Goal: Navigation & Orientation: Find specific page/section

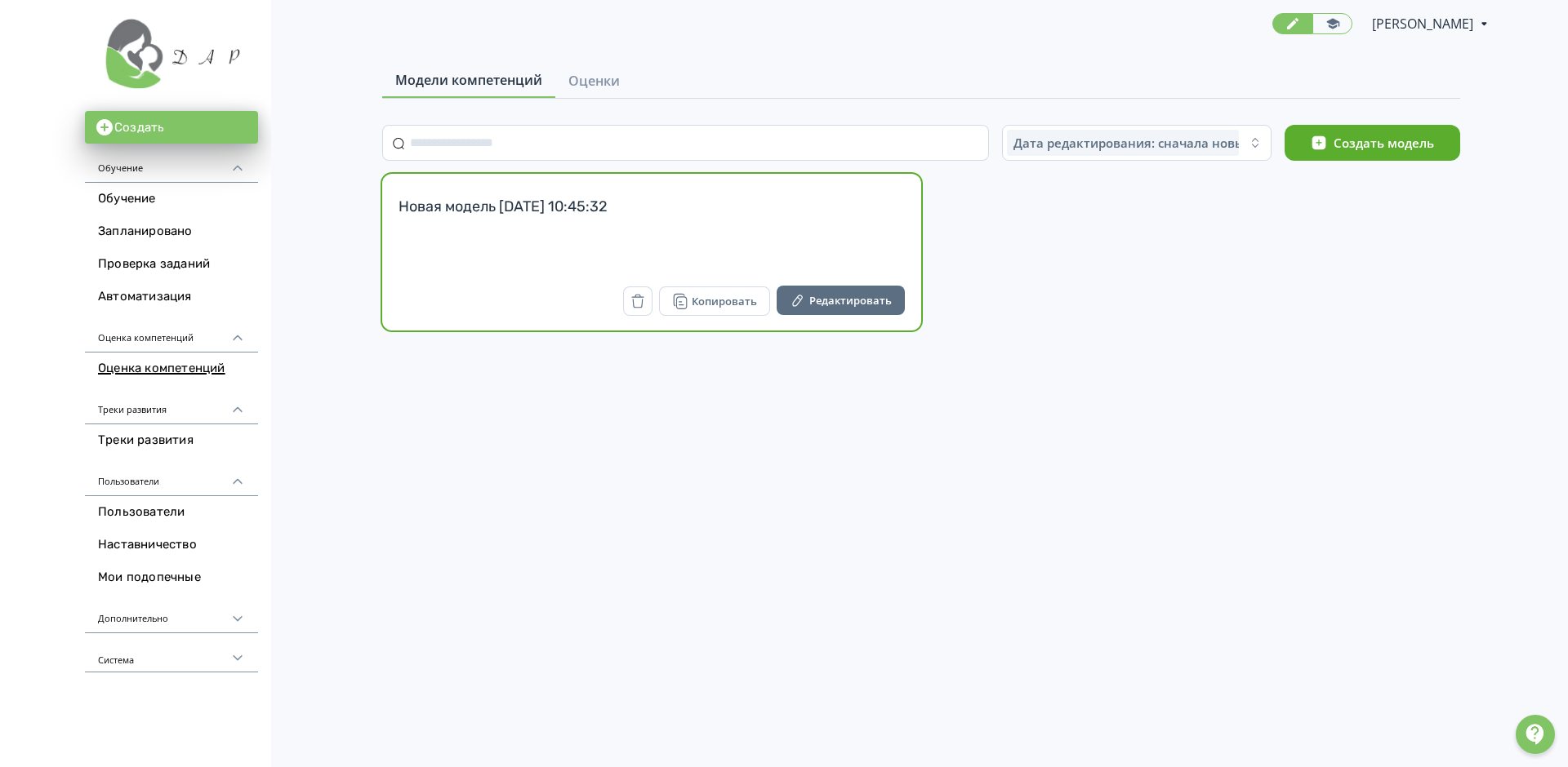
click at [542, 188] on div "Новая модель [DATE] 10:45:32 Копировать Редактировать" at bounding box center [651, 252] width 539 height 157
click at [553, 227] on div "Новая модель [DATE] 10:45:32" at bounding box center [651, 217] width 506 height 39
click at [522, 234] on div "Новая модель [DATE] 10:45:32" at bounding box center [651, 217] width 506 height 39
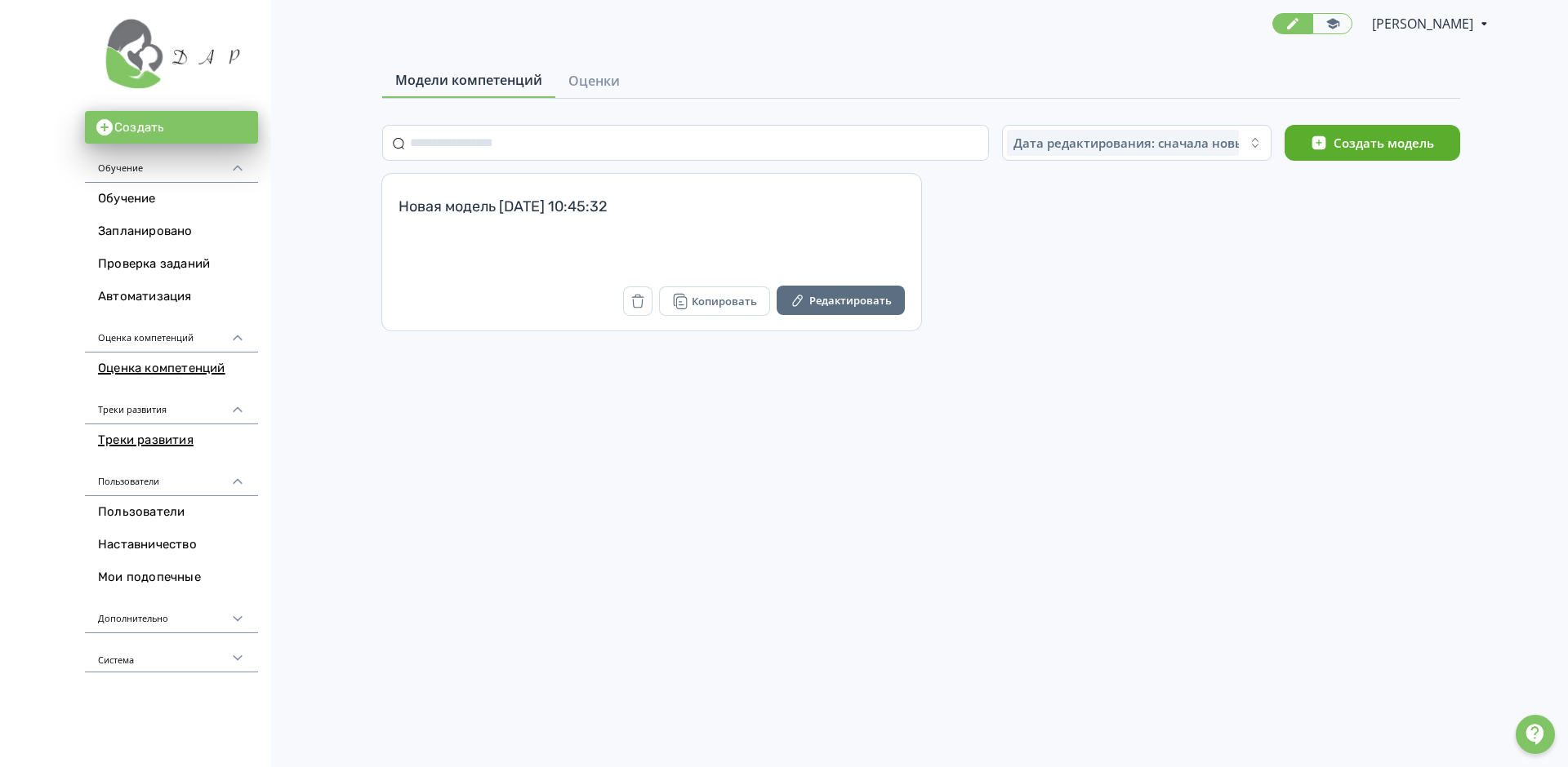
click at [149, 435] on link "Треки развития" at bounding box center [171, 441] width 173 height 33
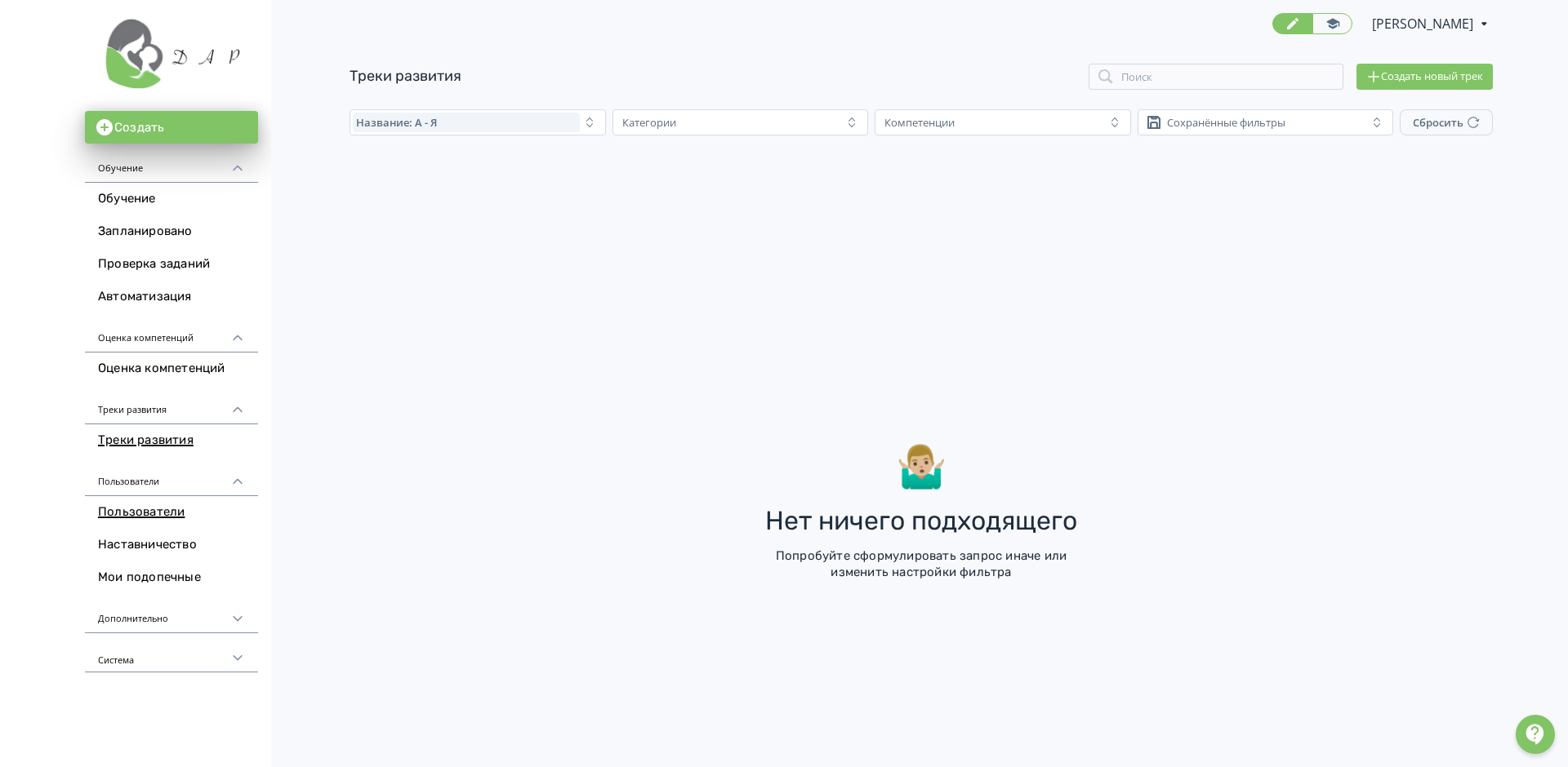
click at [153, 506] on link "Пользователи" at bounding box center [171, 512] width 173 height 33
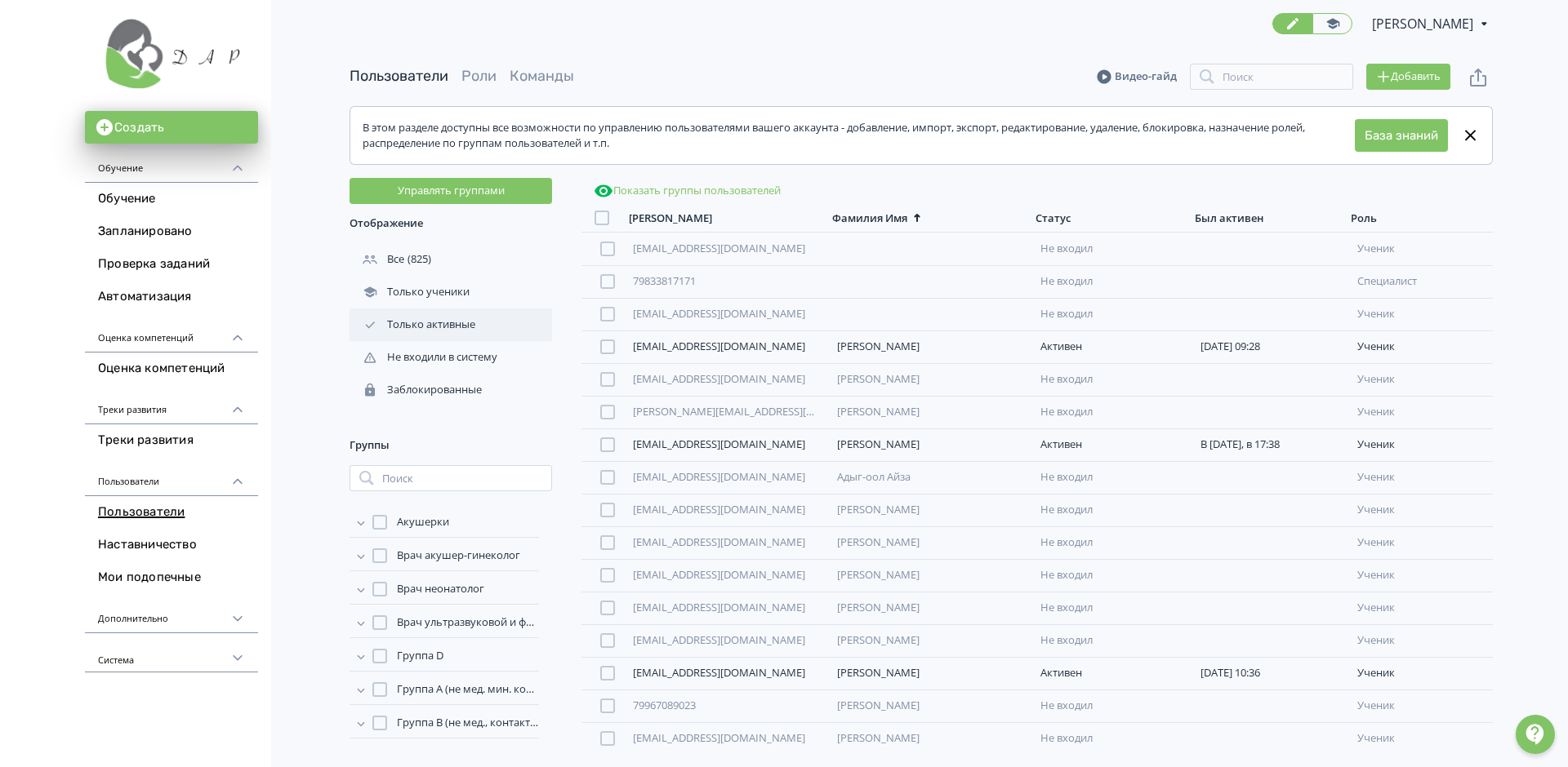
click at [424, 334] on div "Только активные" at bounding box center [451, 325] width 203 height 33
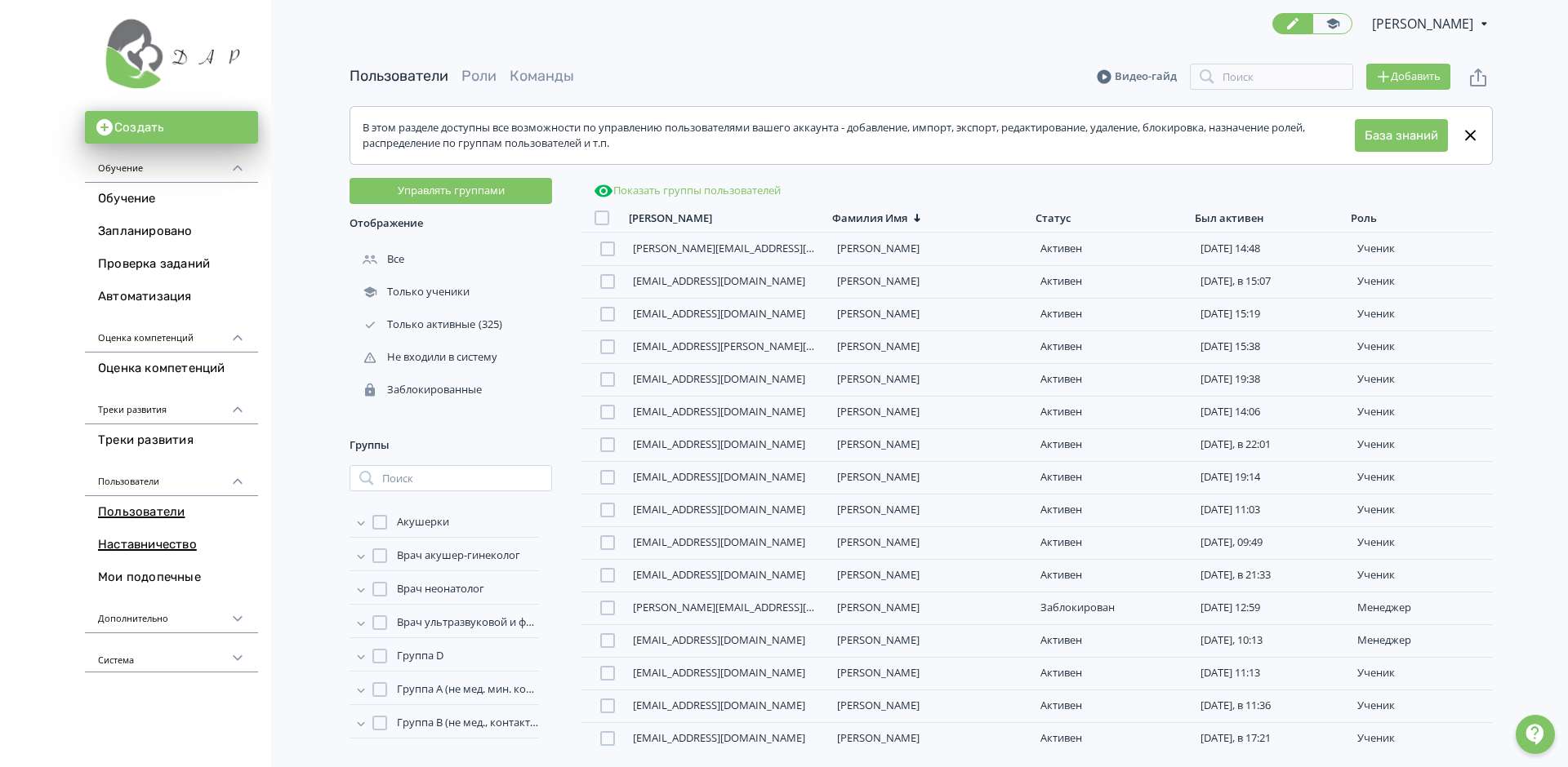
click at [139, 534] on link "Наставничество" at bounding box center [171, 545] width 173 height 33
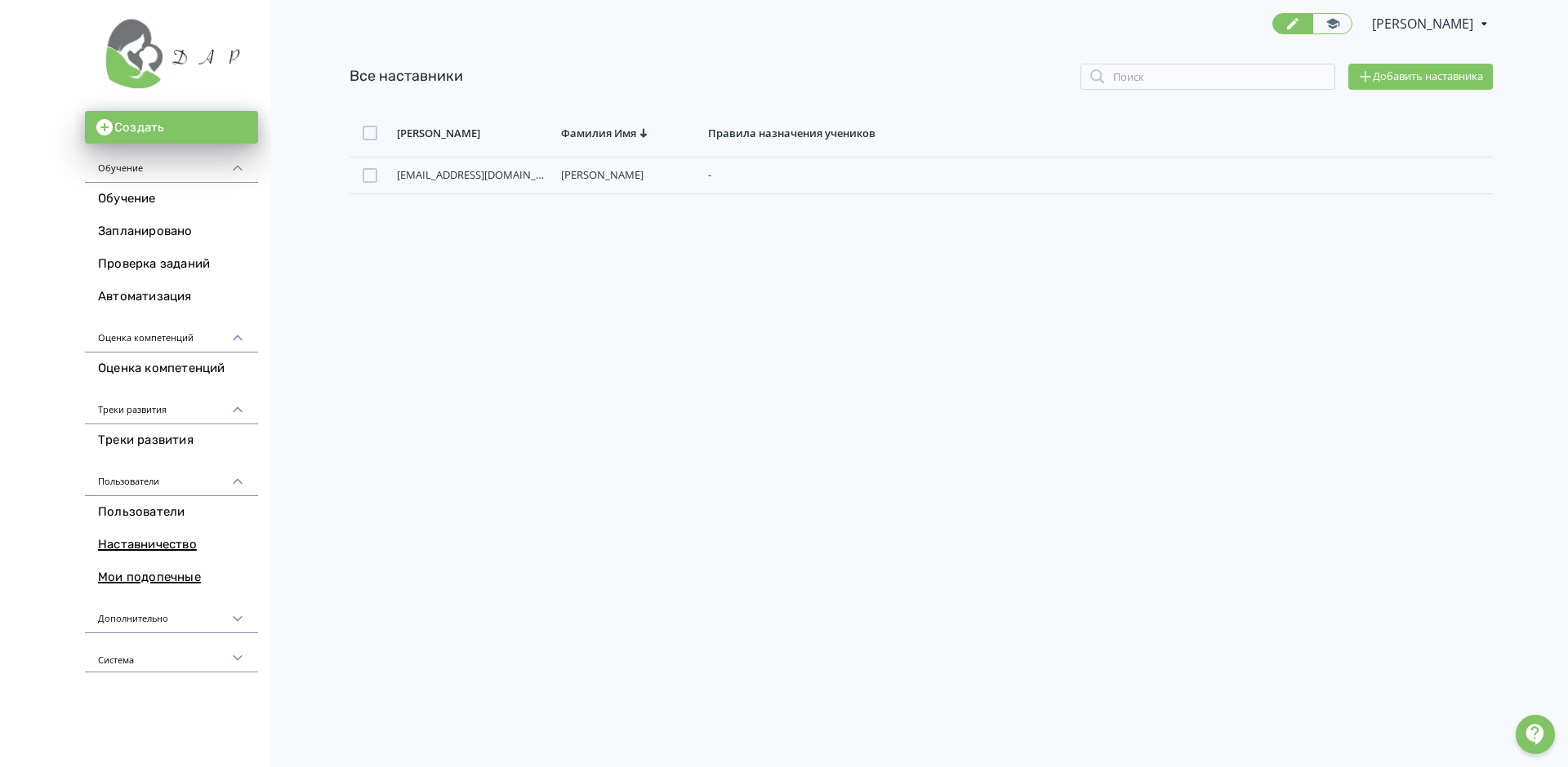
click at [143, 565] on link "Мои подопечные" at bounding box center [171, 578] width 173 height 33
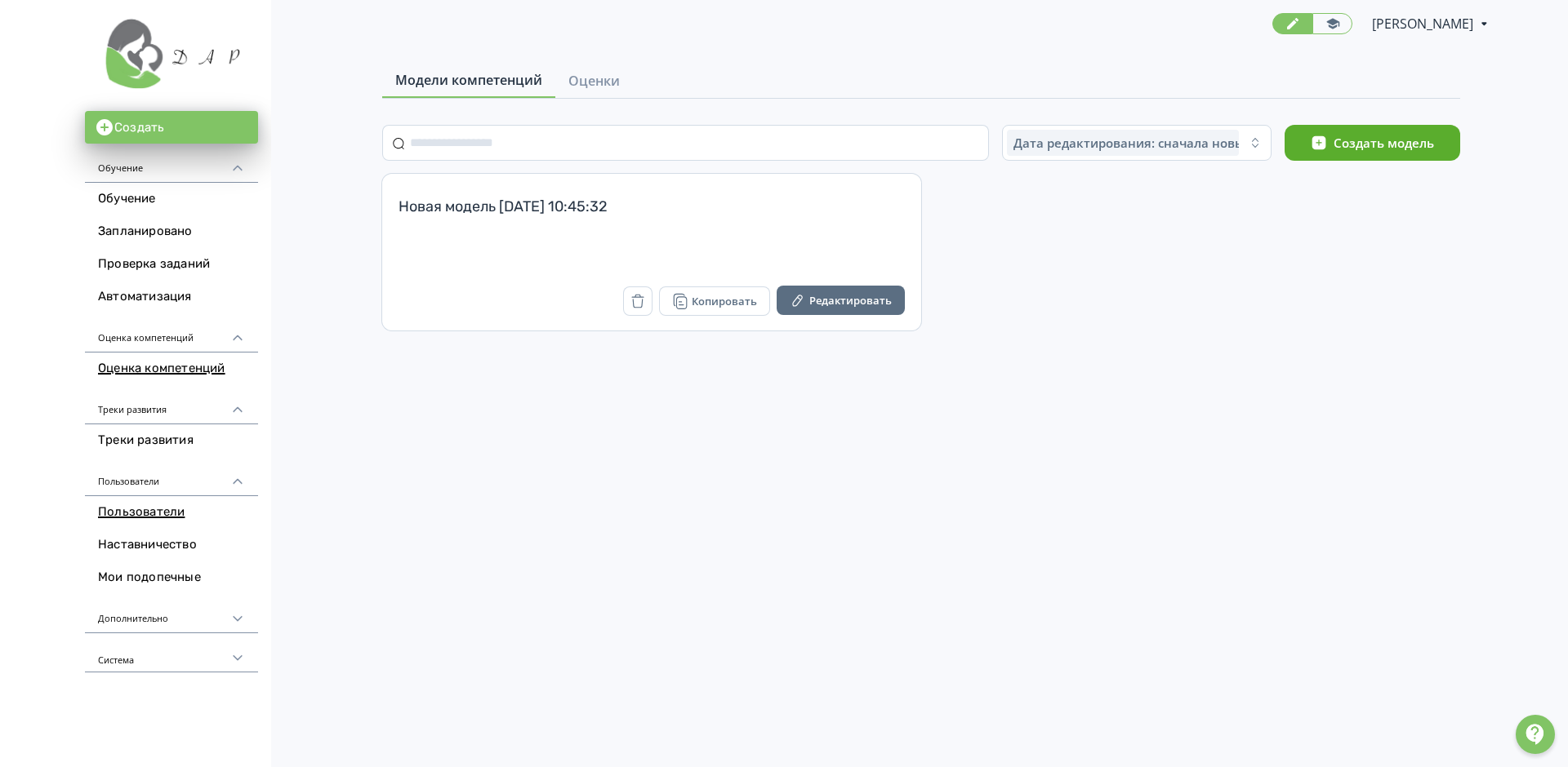
click at [137, 509] on link "Пользователи" at bounding box center [171, 512] width 173 height 33
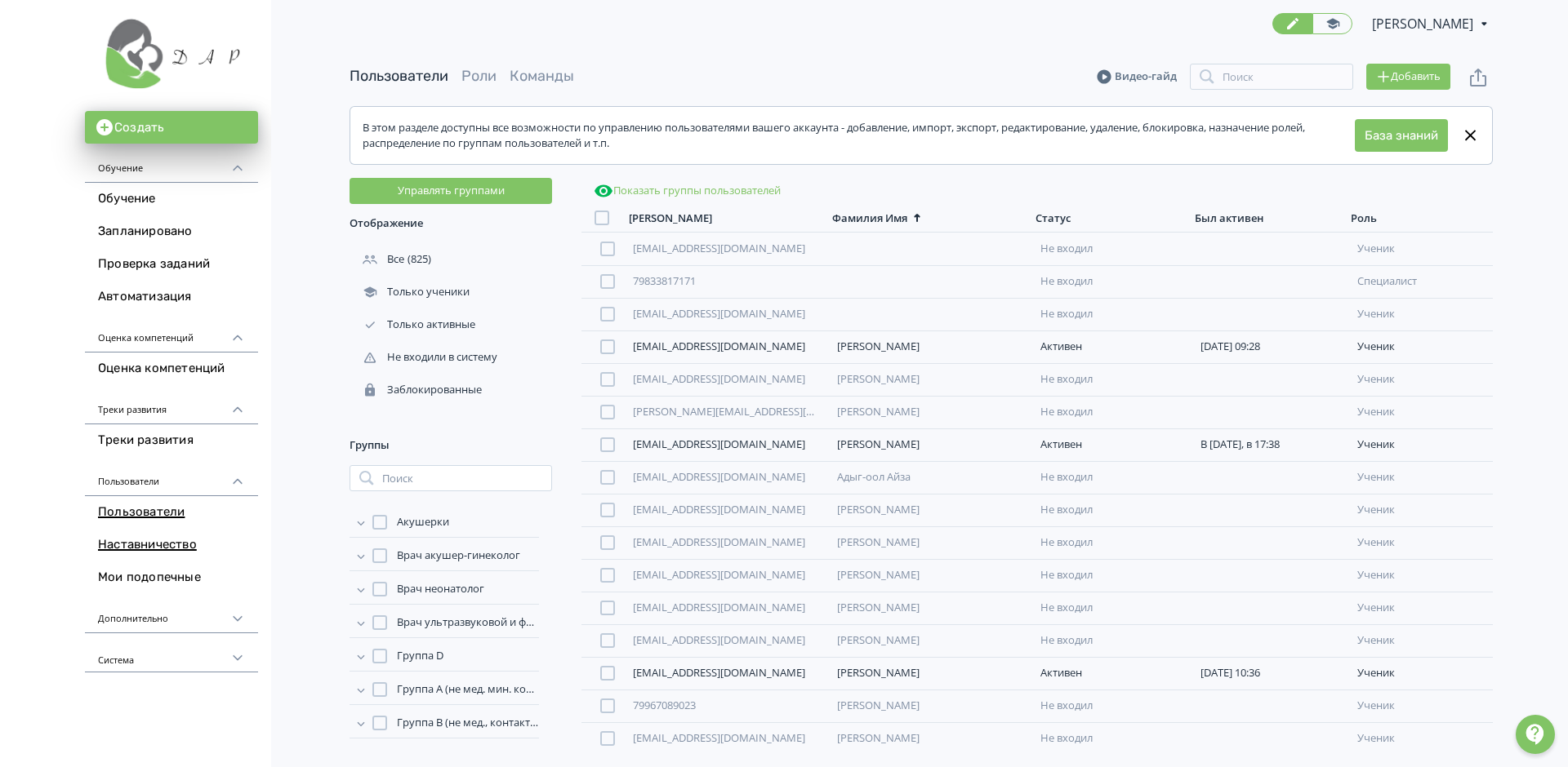
click at [137, 548] on link "Наставничество" at bounding box center [171, 545] width 173 height 33
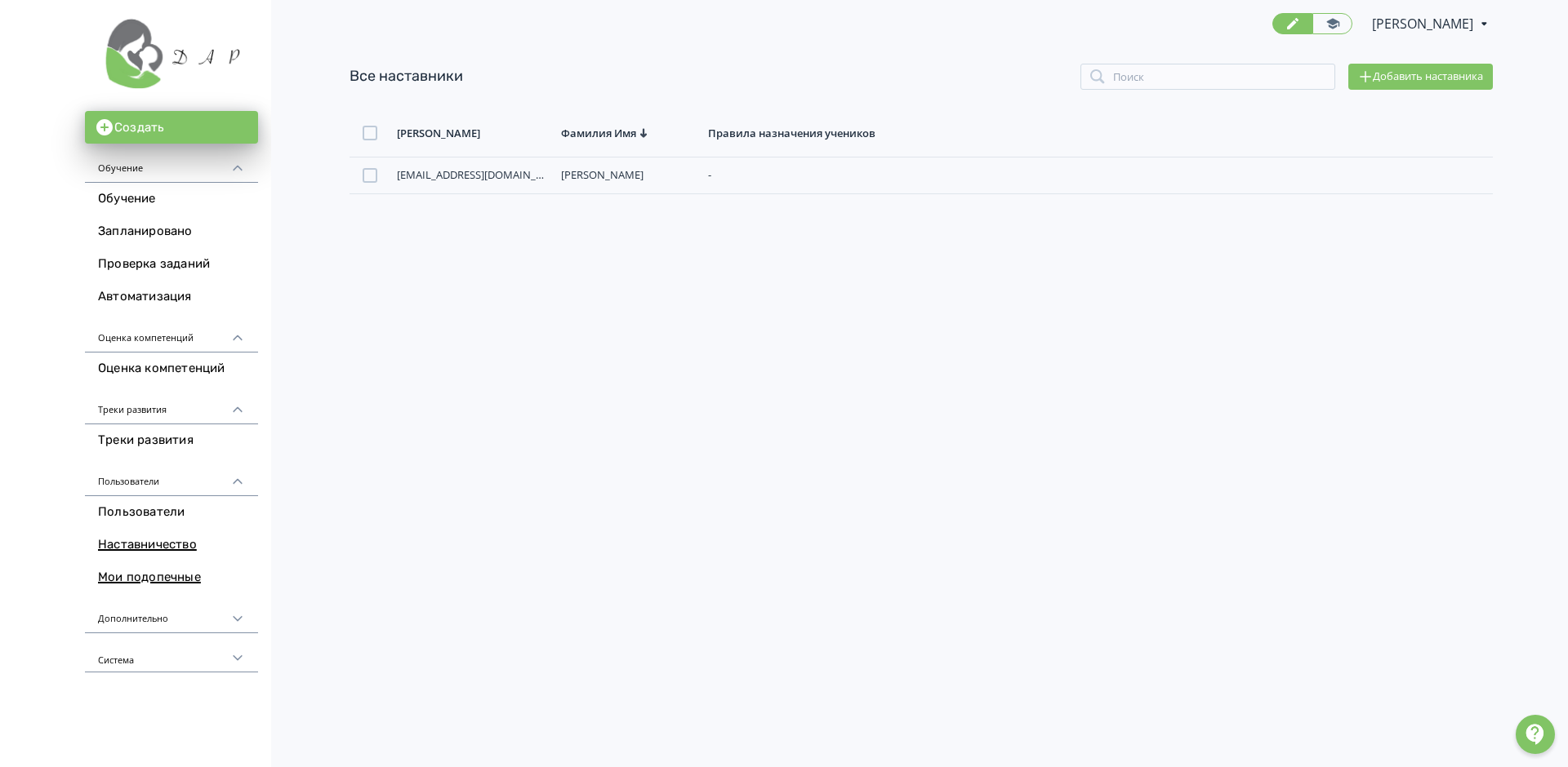
click at [136, 574] on link "Мои подопечные" at bounding box center [171, 578] width 173 height 33
